Goal: Ask a question

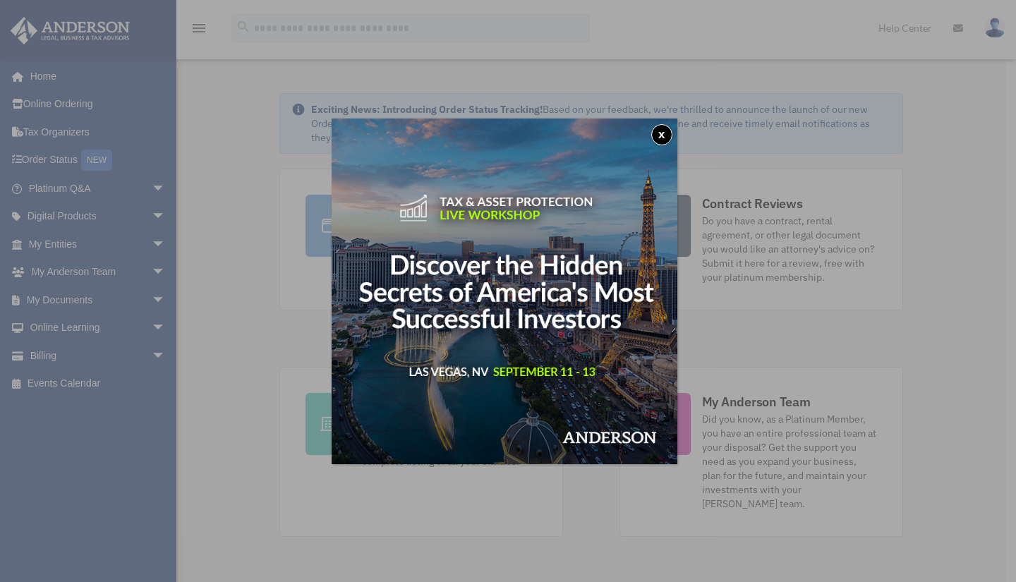
click at [663, 135] on button "x" at bounding box center [661, 134] width 21 height 21
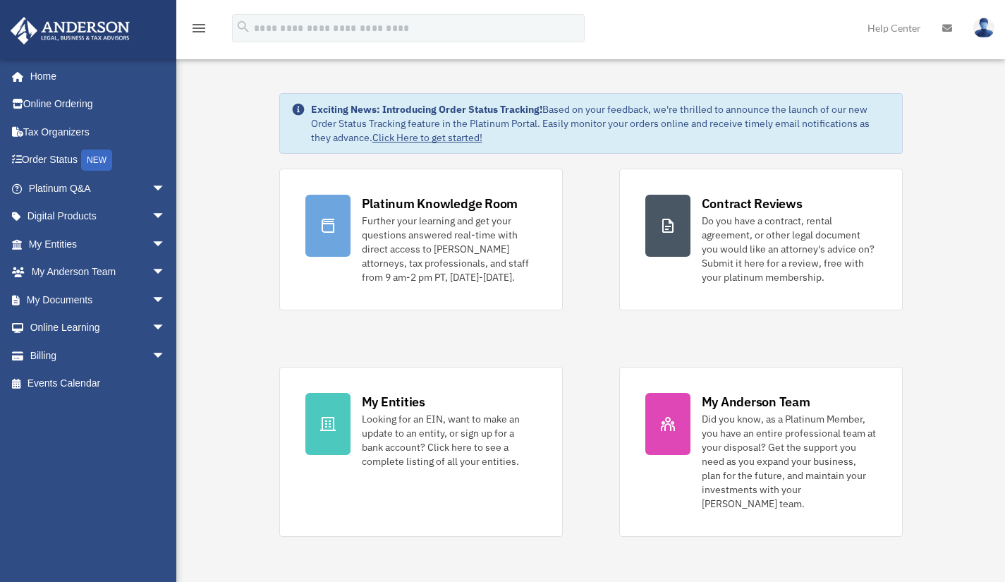
click at [98, 351] on link "Billing arrow_drop_down" at bounding box center [98, 355] width 177 height 28
click at [152, 351] on span "arrow_drop_down" at bounding box center [166, 355] width 28 height 29
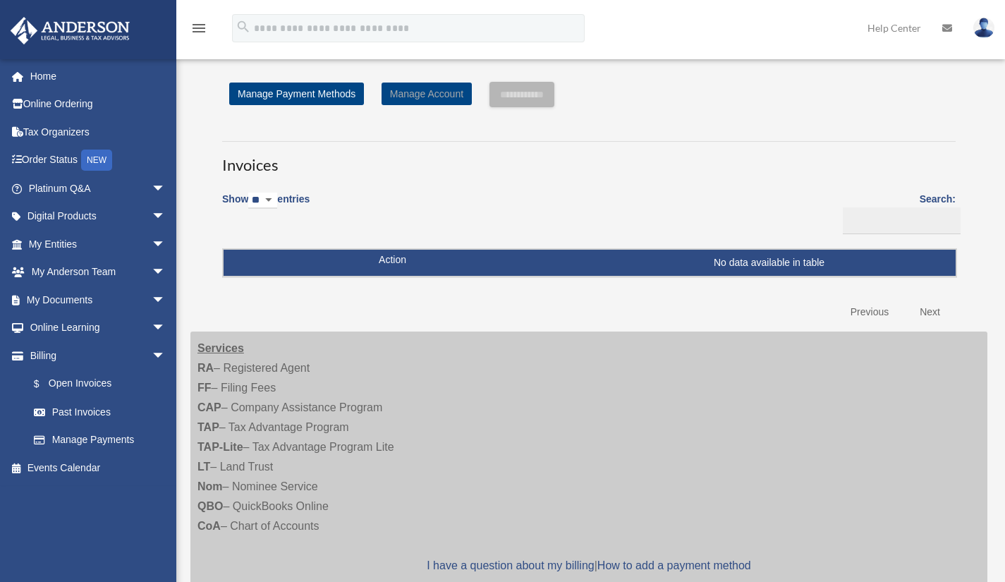
click at [423, 87] on link "Manage Account" at bounding box center [427, 94] width 90 height 23
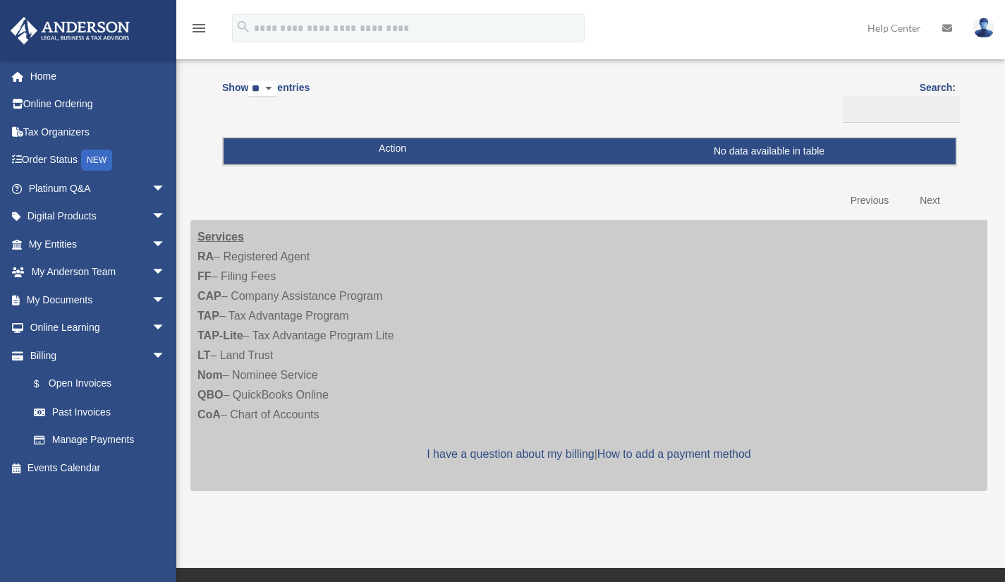
scroll to position [112, 0]
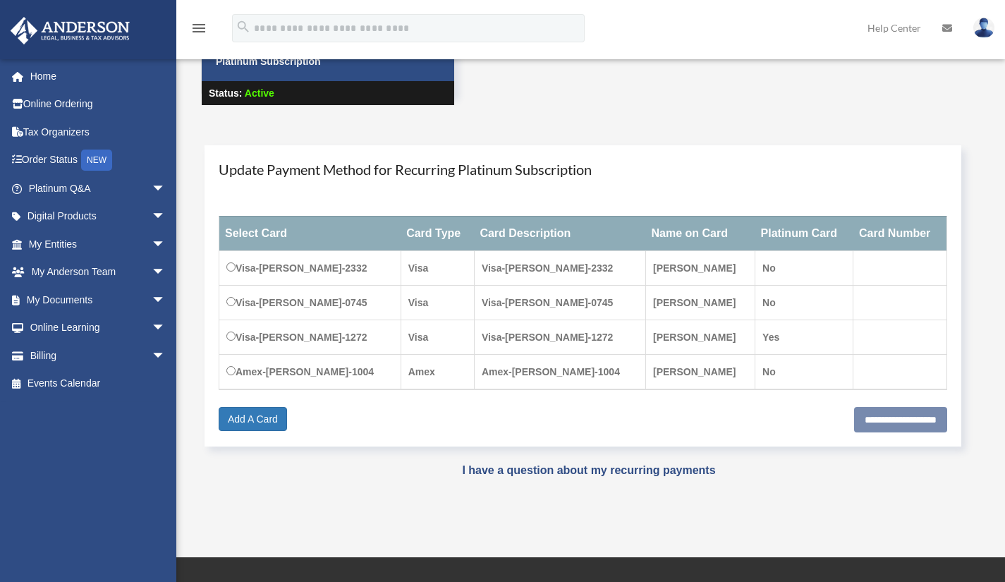
scroll to position [82, 0]
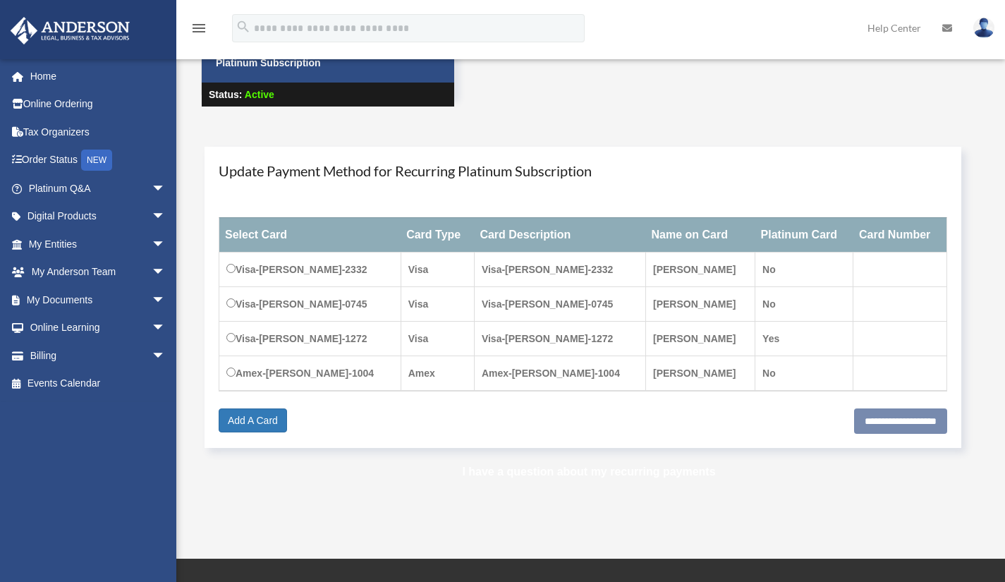
click at [510, 473] on link "I have a question about my recurring payments" at bounding box center [588, 472] width 253 height 12
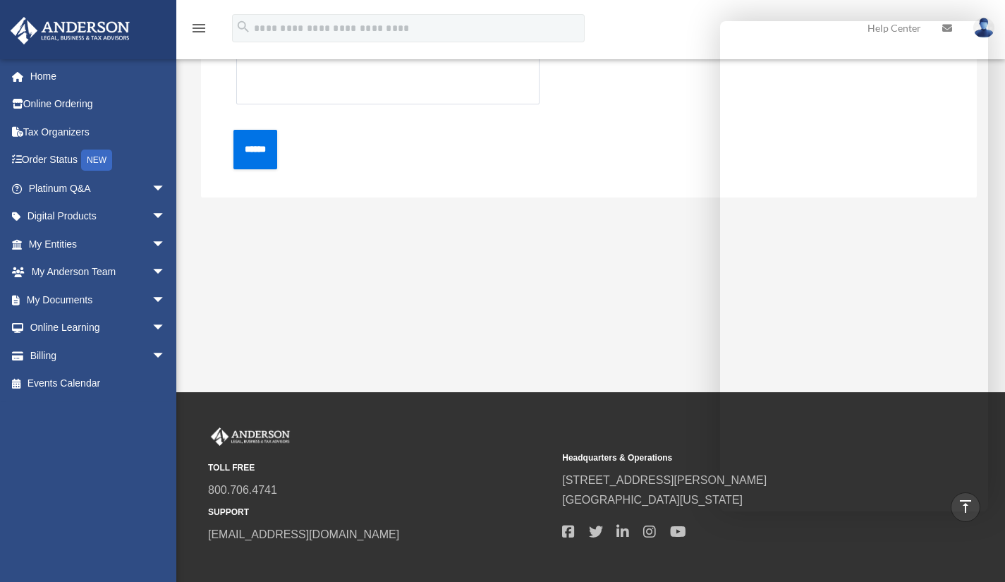
scroll to position [434, 0]
